Goal: Task Accomplishment & Management: Use online tool/utility

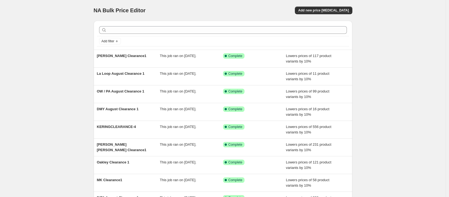
click at [49, 85] on div "NA Bulk Price Editor. This page is ready NA Bulk Price Editor Add new price [ME…" at bounding box center [223, 140] width 446 height 281
click at [337, 9] on span "Add new price [MEDICAL_DATA]" at bounding box center [323, 10] width 51 height 4
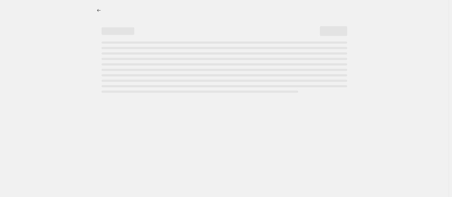
select select "percentage"
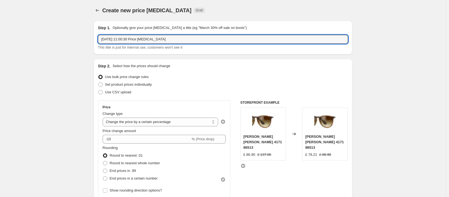
drag, startPoint x: 193, startPoint y: 39, endPoint x: 73, endPoint y: 39, distance: 119.9
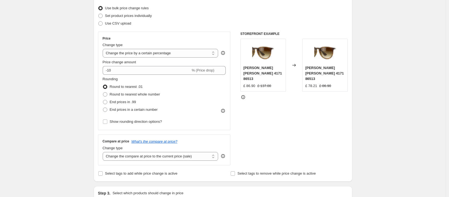
scroll to position [70, 0]
type input "Starck Clearance 1"
click at [153, 93] on span "Round to nearest whole number" at bounding box center [135, 93] width 50 height 4
click at [103, 92] on input "Round to nearest whole number" at bounding box center [103, 91] width 0 height 0
radio input "true"
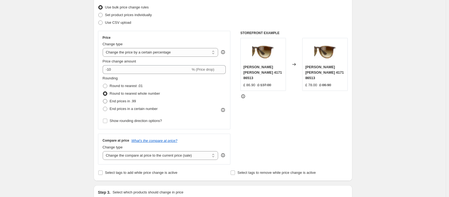
click at [126, 101] on span "End prices in .99" at bounding box center [123, 101] width 26 height 4
click at [103, 99] on input "End prices in .99" at bounding box center [103, 99] width 0 height 0
radio input "true"
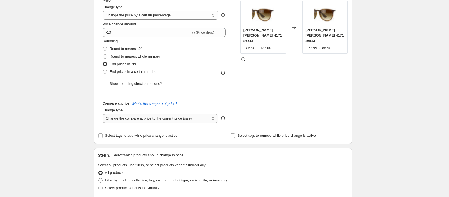
scroll to position [108, 0]
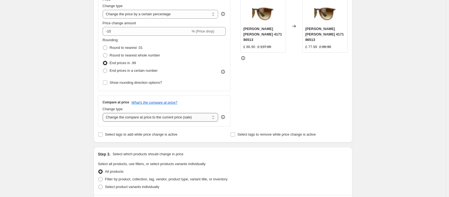
click at [190, 114] on select "Change the compare at price to the current price (sale) Change the compare at p…" at bounding box center [161, 117] width 116 height 9
select select "no_change"
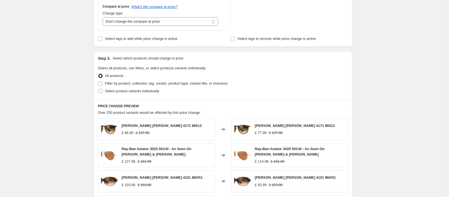
scroll to position [220, 0]
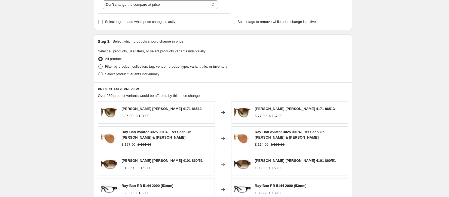
click at [129, 68] on span "Filter by product, collection, tag, vendor, product type, variant title, or inv…" at bounding box center [166, 66] width 123 height 4
click at [99, 65] on input "Filter by product, collection, tag, vendor, product type, variant title, or inv…" at bounding box center [98, 64] width 0 height 0
radio input "true"
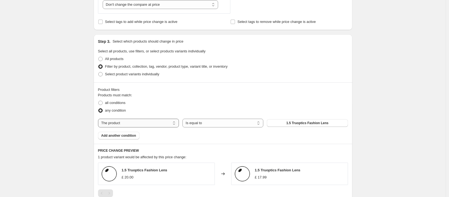
click at [136, 122] on select "The product The product's collection The product's tag The product's vendor The…" at bounding box center [138, 123] width 81 height 9
select select "tag"
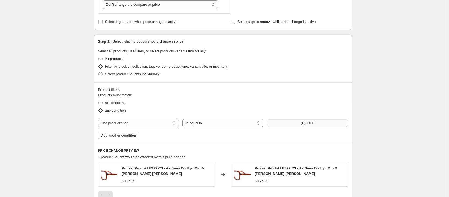
click at [301, 123] on button "(G)I-DLE" at bounding box center [307, 123] width 81 height 8
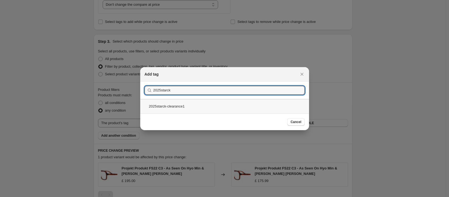
type input "2025starck"
click at [224, 111] on div "2025starck-clearance1" at bounding box center [224, 106] width 169 height 14
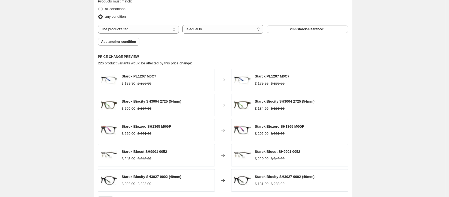
scroll to position [440, 0]
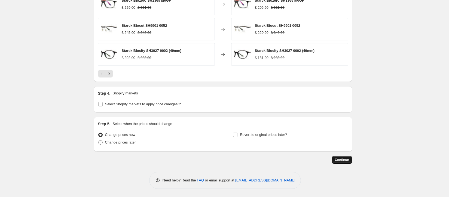
click at [342, 158] on span "Continue" at bounding box center [342, 160] width 14 height 4
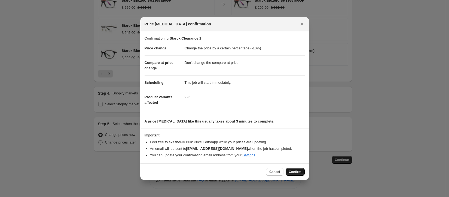
click at [300, 171] on span "Confirm" at bounding box center [295, 172] width 13 height 4
type input "Starck Clearance 1"
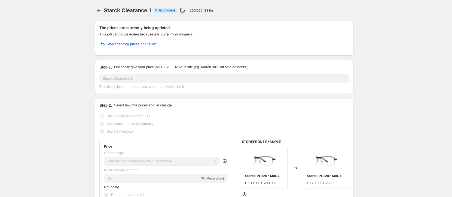
select select "percentage"
select select "no_change"
select select "tag"
